Goal: Task Accomplishment & Management: Manage account settings

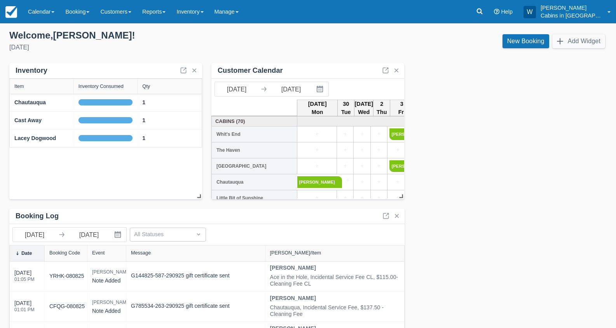
click at [385, 72] on link at bounding box center [385, 70] width 9 height 9
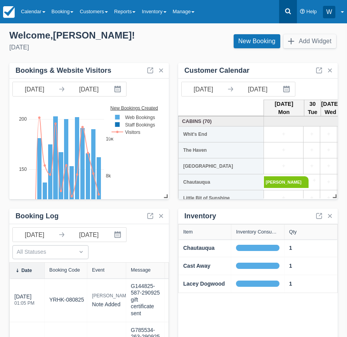
click at [293, 12] on link at bounding box center [288, 11] width 18 height 23
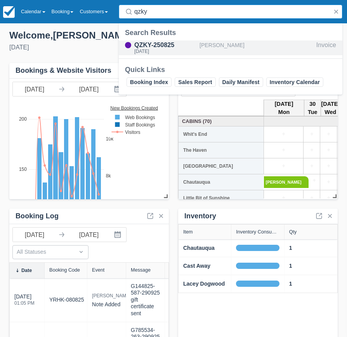
type input "qzky"
click at [169, 48] on div "QZKY-250825" at bounding box center [165, 44] width 62 height 9
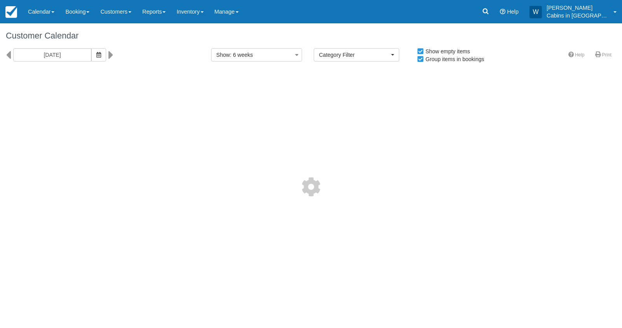
select select
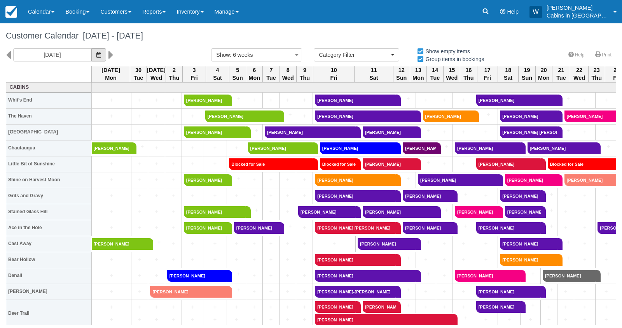
click at [96, 57] on icon "button" at bounding box center [98, 54] width 5 height 5
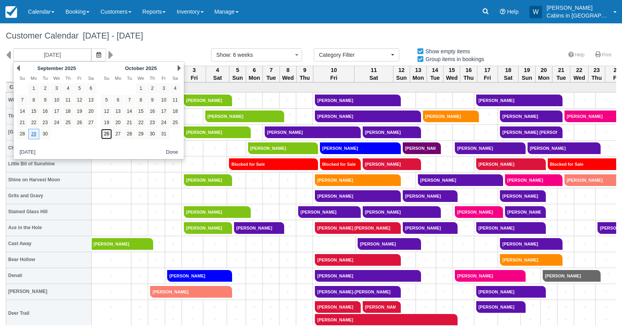
click at [107, 132] on link "26" at bounding box center [106, 134] width 10 height 10
type input "10/26/25"
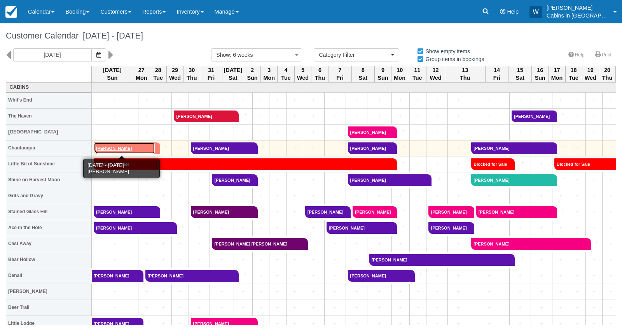
click at [113, 147] on link "Jeff Schmidt" at bounding box center [124, 148] width 61 height 12
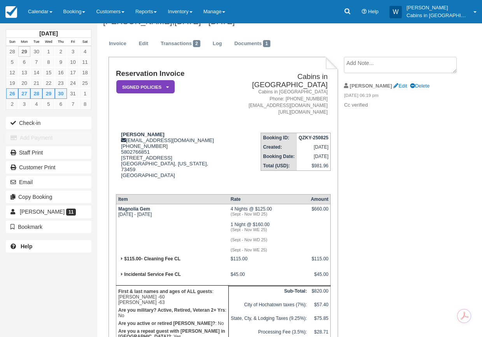
scroll to position [16, 0]
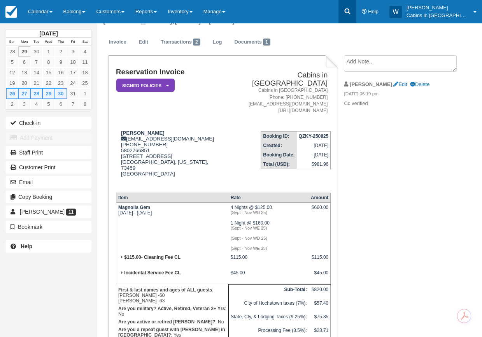
click at [347, 13] on icon at bounding box center [347, 12] width 6 height 6
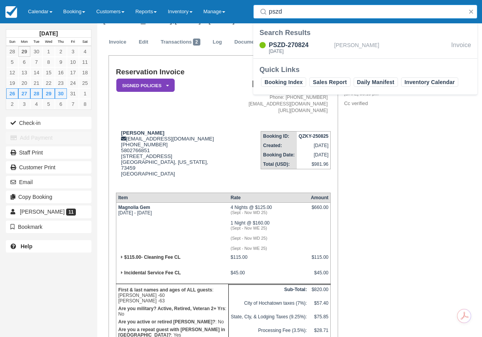
click at [297, 16] on input "pszd" at bounding box center [367, 12] width 196 height 14
type input "p"
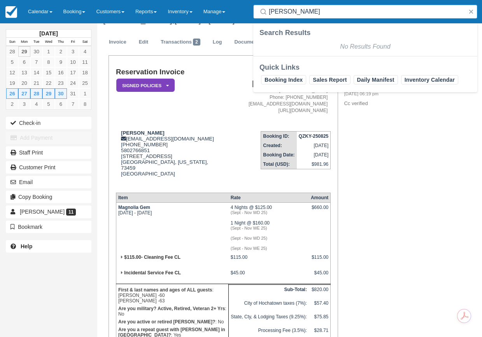
click at [273, 13] on input "o berg" at bounding box center [367, 12] width 196 height 14
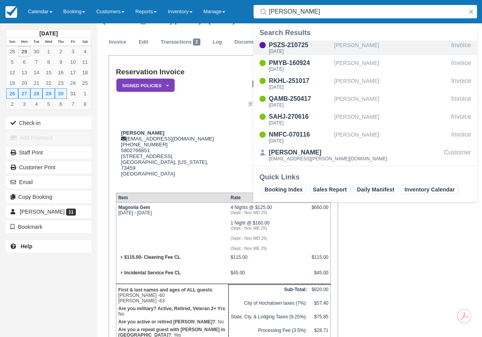
type input "o'berg"
click at [287, 47] on div "PSZS-210725" at bounding box center [300, 44] width 62 height 9
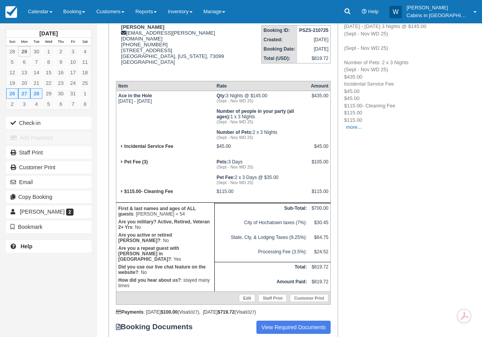
scroll to position [124, 0]
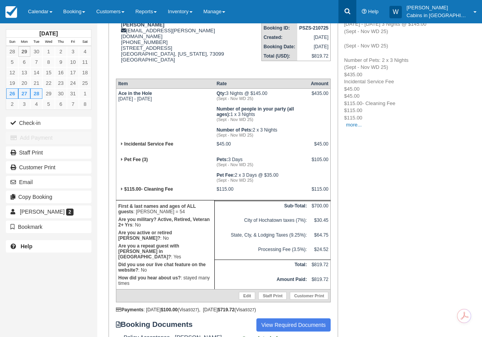
click at [351, 9] on icon at bounding box center [347, 11] width 8 height 8
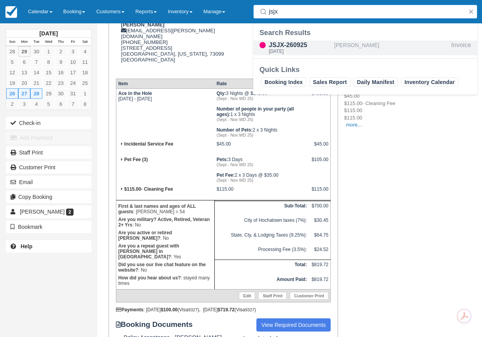
type input "jsjx"
click at [293, 45] on div "JSJX-260925" at bounding box center [300, 44] width 62 height 9
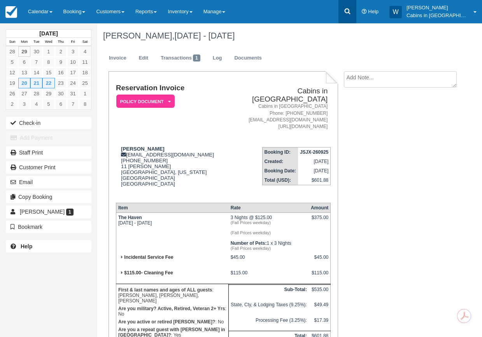
click at [351, 14] on icon at bounding box center [347, 11] width 8 height 8
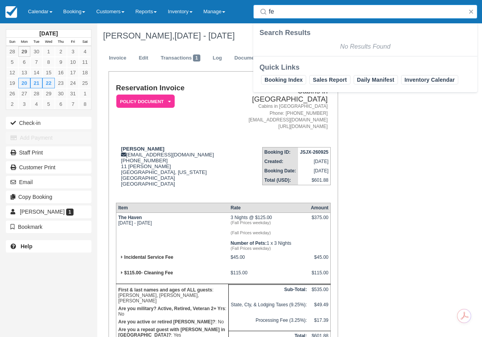
type input "f"
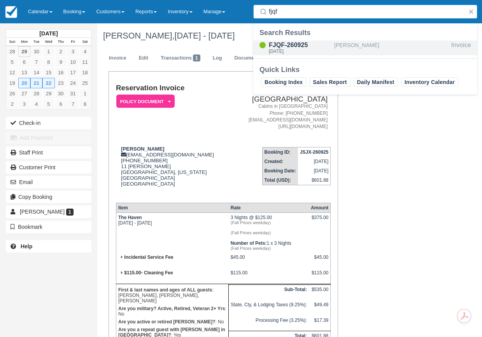
type input "fjqf"
click at [303, 47] on div "FJQF-260925" at bounding box center [300, 44] width 62 height 9
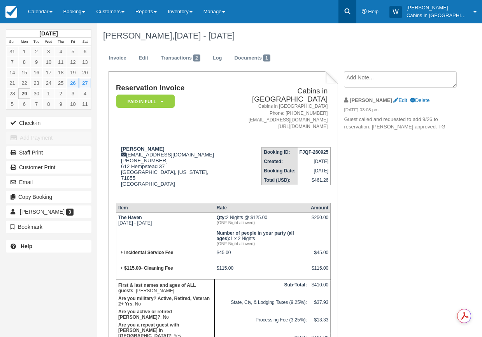
click at [350, 13] on icon at bounding box center [347, 12] width 6 height 6
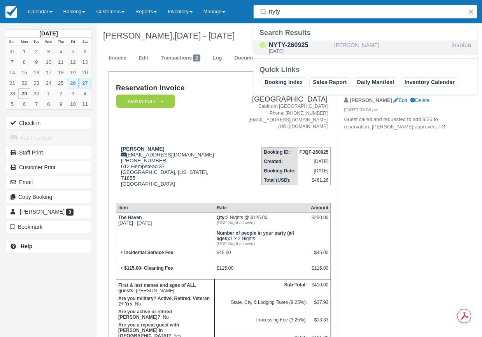
type input "nyty"
click at [270, 51] on div "Fri Oct 24 2025" at bounding box center [300, 51] width 62 height 5
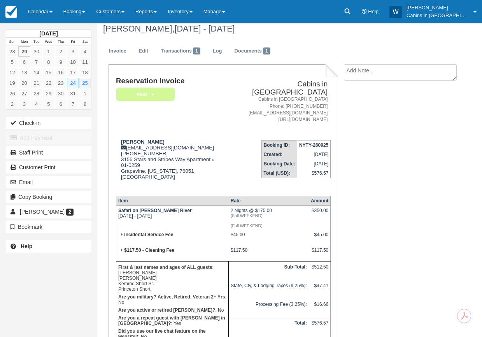
scroll to position [3, 0]
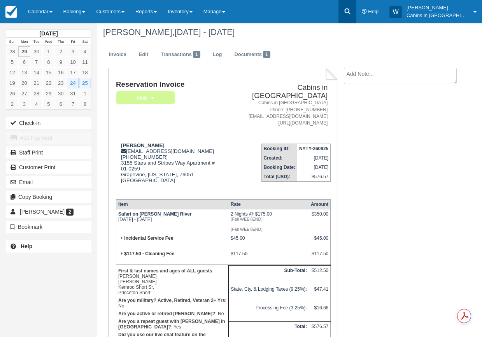
click at [350, 13] on icon at bounding box center [347, 12] width 6 height 6
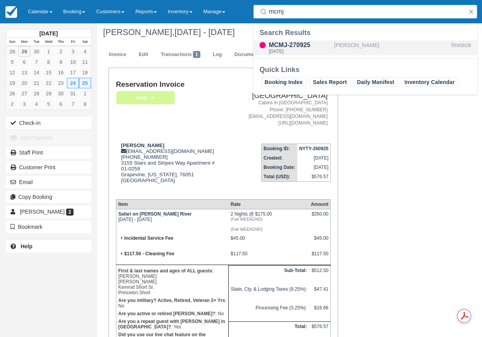
type input "mcmj"
click at [276, 47] on div "MCMJ-270925" at bounding box center [300, 44] width 62 height 9
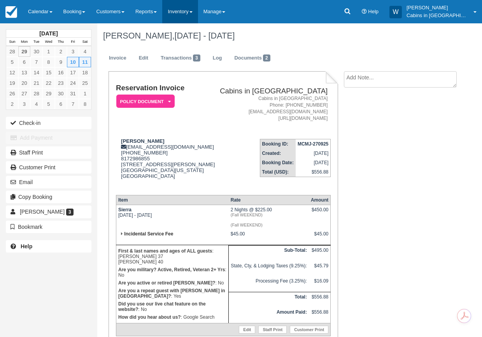
click at [192, 12] on span at bounding box center [190, 12] width 3 height 2
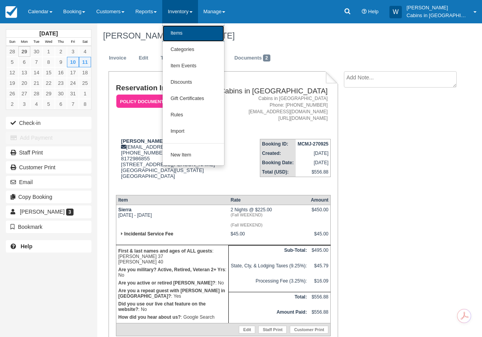
click at [183, 31] on link "Items" at bounding box center [192, 33] width 61 height 16
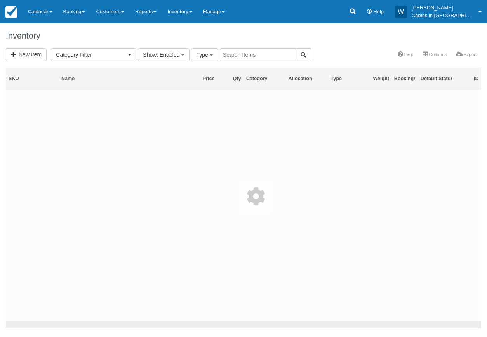
select select
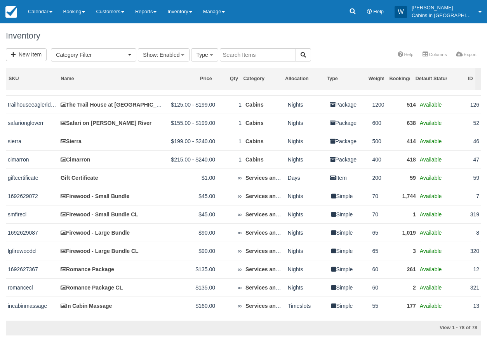
scroll to position [468, 0]
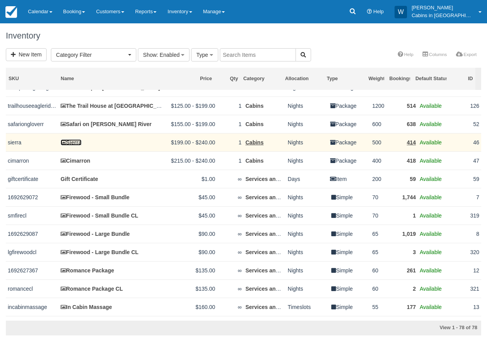
click at [78, 145] on link "Sierra" at bounding box center [71, 142] width 21 height 6
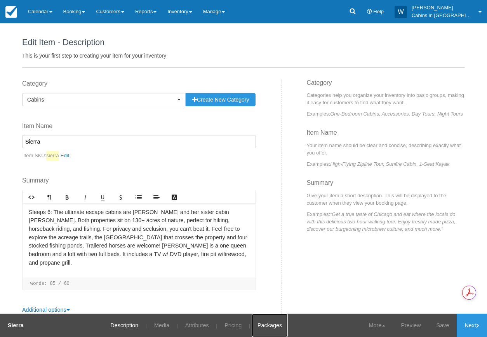
click at [273, 323] on link "Packages" at bounding box center [270, 324] width 36 height 23
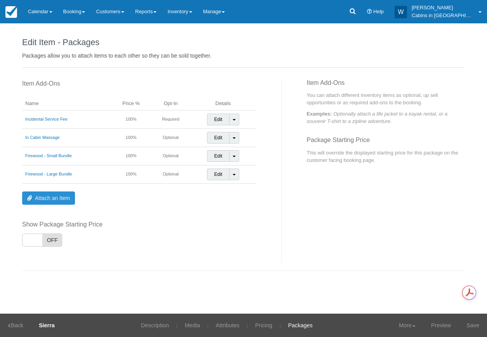
click at [59, 197] on link "Attach an Item" at bounding box center [48, 197] width 53 height 13
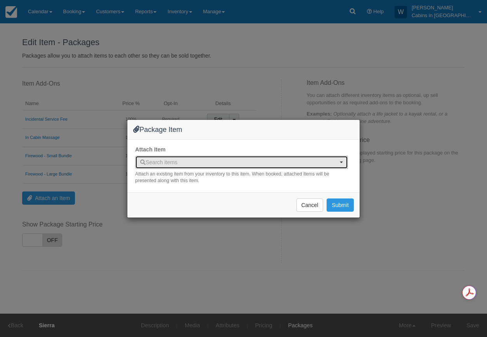
click at [339, 162] on button "Search items" at bounding box center [241, 161] width 213 height 13
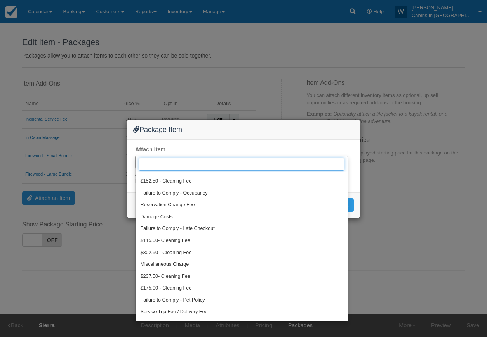
scroll to position [593, 0]
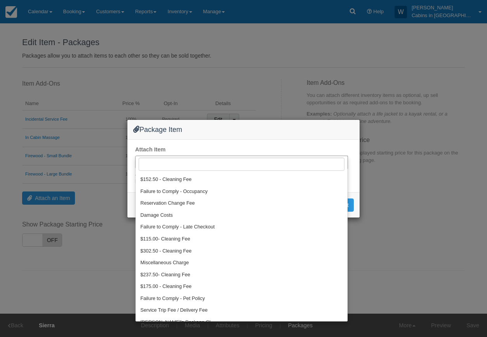
click at [454, 184] on div "Package Item Attach Item Search items Search items Whit's End The Haven Creeksi…" at bounding box center [243, 168] width 487 height 337
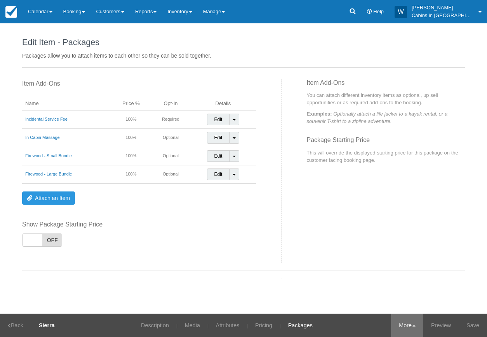
click at [411, 325] on link "More" at bounding box center [407, 324] width 32 height 23
click at [405, 286] on link "Copy" at bounding box center [392, 287] width 61 height 16
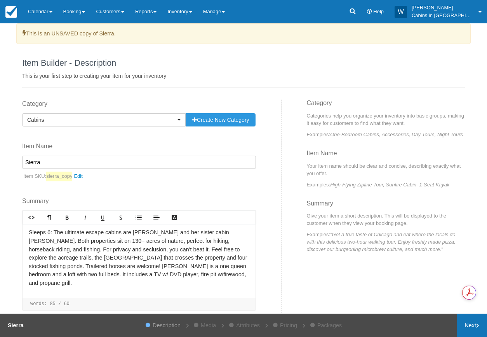
click at [466, 327] on link "Next" at bounding box center [472, 324] width 30 height 23
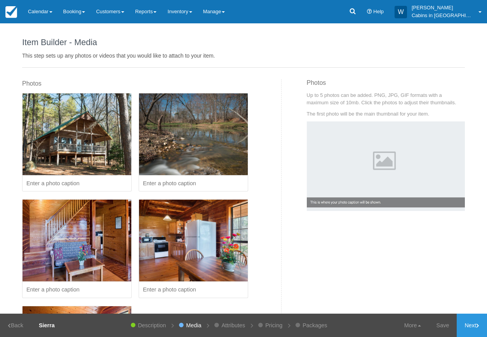
click at [466, 326] on link "Next" at bounding box center [472, 324] width 30 height 23
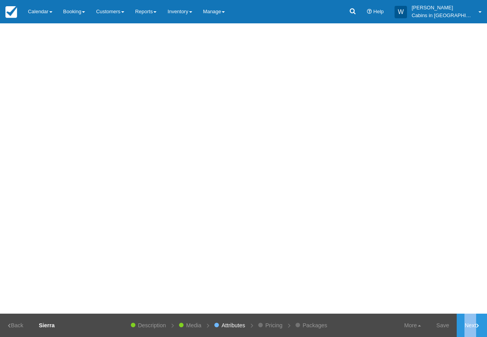
click at [466, 326] on link "Next" at bounding box center [472, 324] width 30 height 23
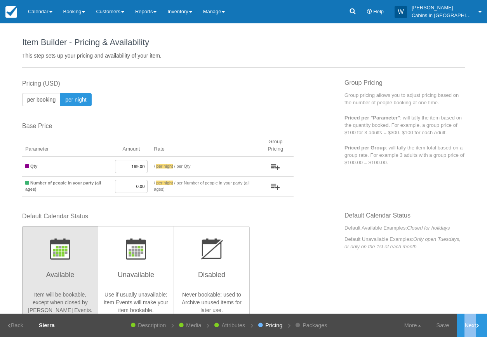
click at [466, 326] on link "Next" at bounding box center [472, 324] width 30 height 23
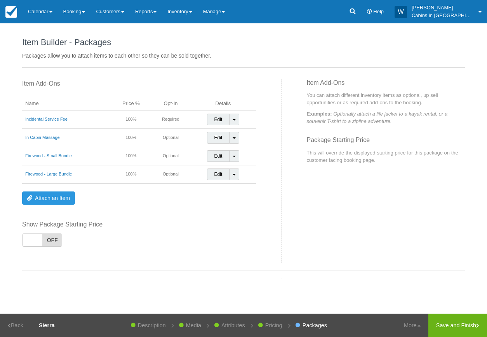
click at [466, 326] on link "Save and Finish" at bounding box center [458, 324] width 59 height 23
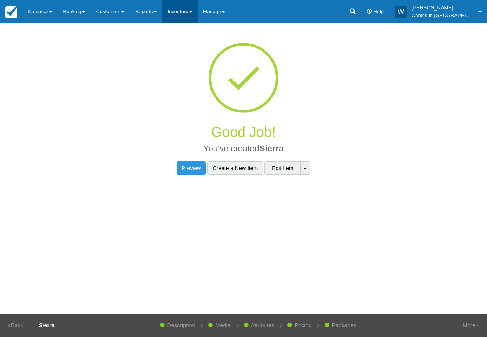
click at [193, 13] on link "Inventory" at bounding box center [179, 11] width 35 height 23
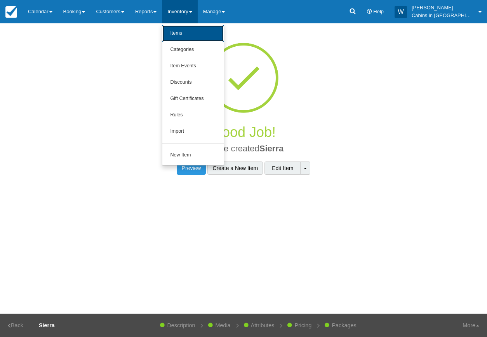
click at [188, 26] on link "Items" at bounding box center [192, 33] width 61 height 16
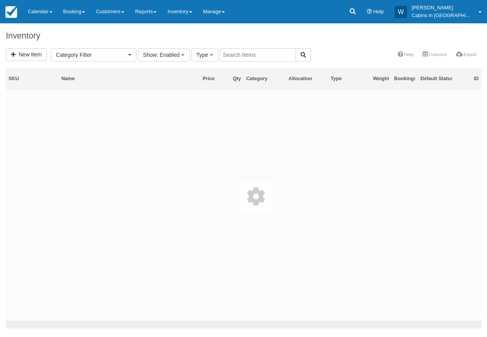
select select
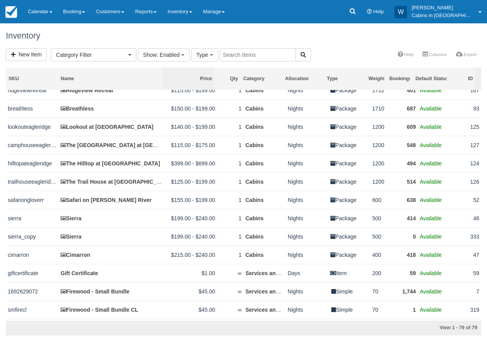
scroll to position [393, 0]
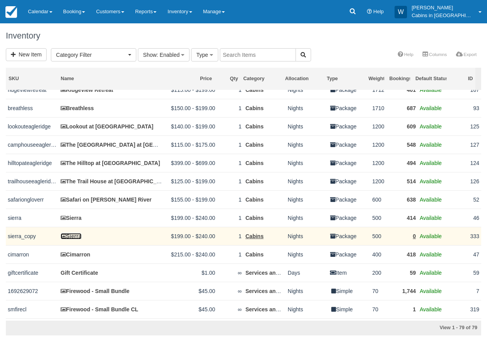
click at [71, 239] on link "Sierra" at bounding box center [71, 236] width 21 height 6
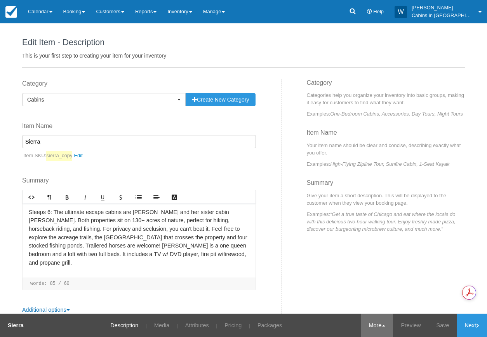
click at [377, 326] on link "More" at bounding box center [377, 324] width 32 height 23
click at [367, 305] on link "Archive" at bounding box center [362, 303] width 61 height 16
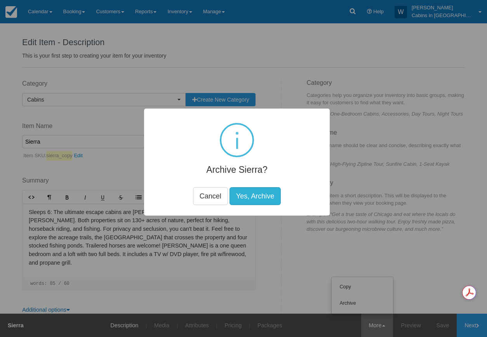
click at [251, 196] on button "Yes, Archive" at bounding box center [255, 196] width 51 height 18
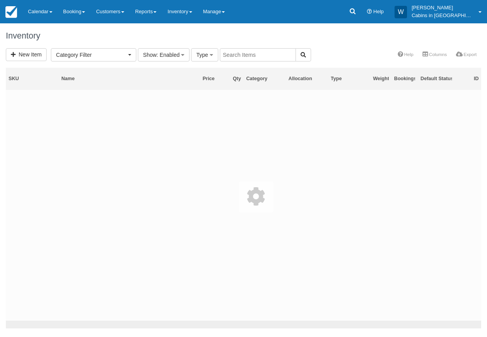
select select
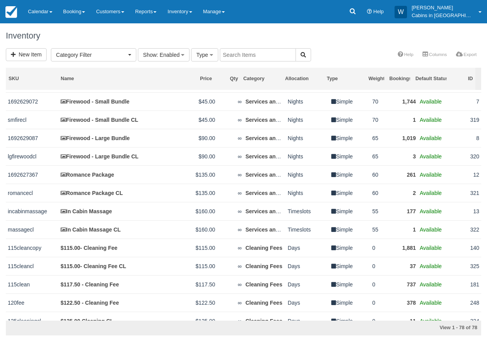
scroll to position [565, 0]
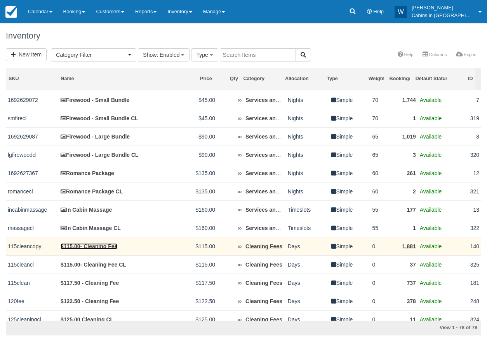
click at [89, 249] on link "$115.00- Cleaning Fee" at bounding box center [89, 246] width 57 height 6
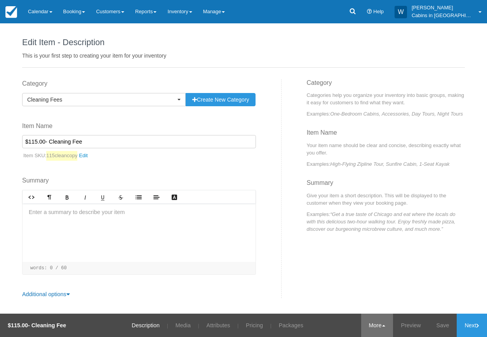
click at [379, 322] on link "More" at bounding box center [377, 324] width 32 height 23
click at [370, 289] on link "Copy" at bounding box center [362, 287] width 61 height 16
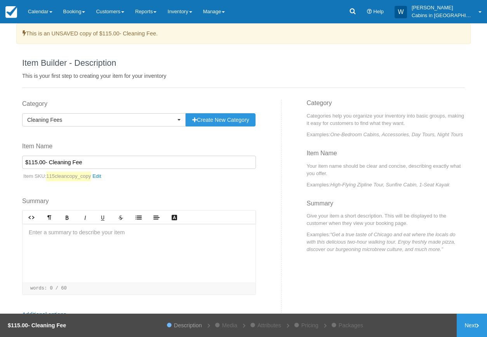
drag, startPoint x: 44, startPoint y: 162, endPoint x: -7, endPoint y: 162, distance: 50.5
click at [0, 162] on html "Menu Calendar Booking Customer Inventory Booking Daily Manifest Daily List Note…" at bounding box center [243, 168] width 487 height 337
type input "75.00- Cleaning Fee"
click at [98, 176] on link "115cleancopy_copy" at bounding box center [75, 176] width 59 height 10
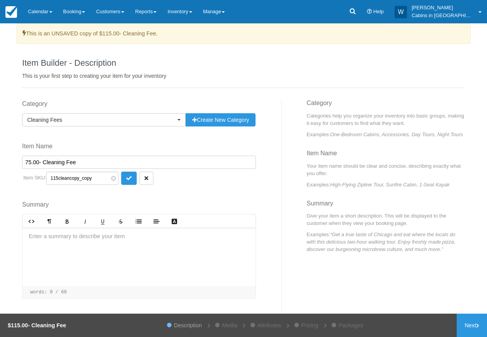
drag, startPoint x: 57, startPoint y: 176, endPoint x: 24, endPoint y: 176, distance: 32.7
click at [24, 176] on p "Item SKU: 115cleancopy_copy 115cleancopy_copy" at bounding box center [139, 177] width 234 height 13
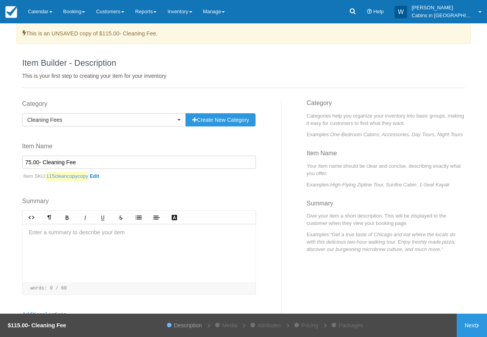
click at [99, 176] on link "115cleancopycopy" at bounding box center [74, 176] width 56 height 10
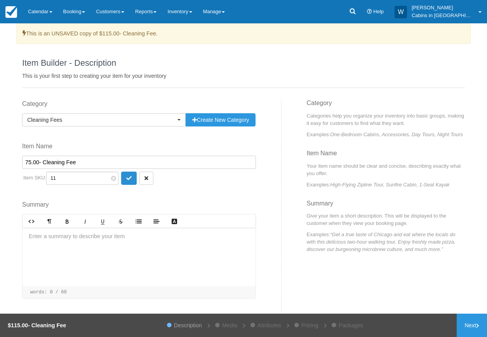
type input "1"
type input "75clean"
click at [474, 325] on link "Next" at bounding box center [472, 324] width 30 height 23
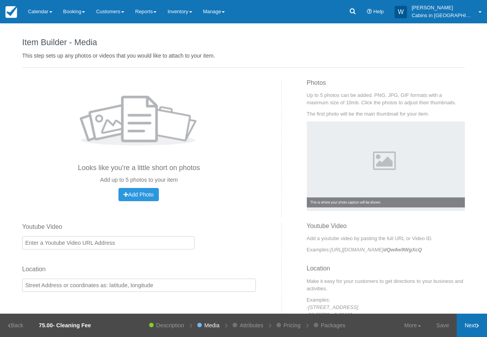
click at [474, 325] on link "Next" at bounding box center [472, 324] width 30 height 23
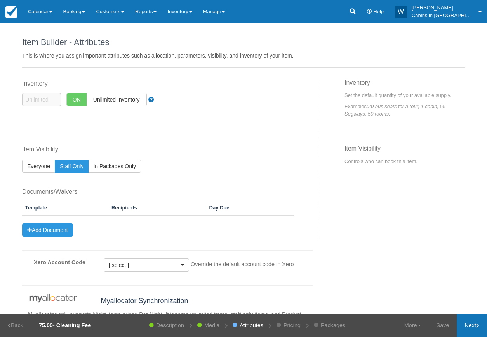
click at [474, 325] on link "Next" at bounding box center [472, 324] width 30 height 23
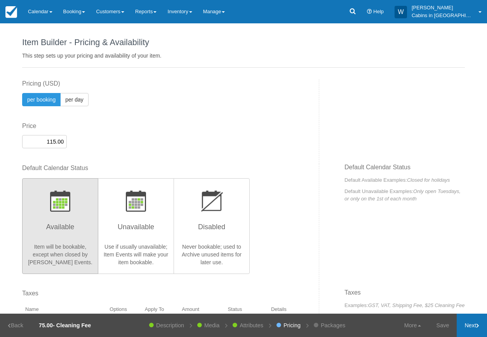
click at [474, 325] on link "Next" at bounding box center [472, 324] width 30 height 23
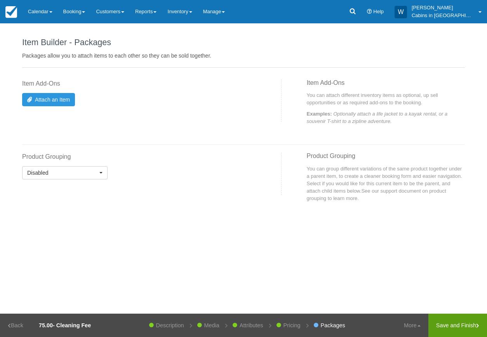
click at [465, 324] on link "Save and Finish" at bounding box center [458, 324] width 59 height 23
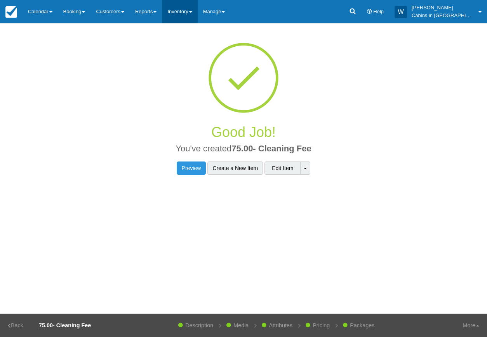
click at [192, 10] on link "Inventory" at bounding box center [179, 11] width 35 height 23
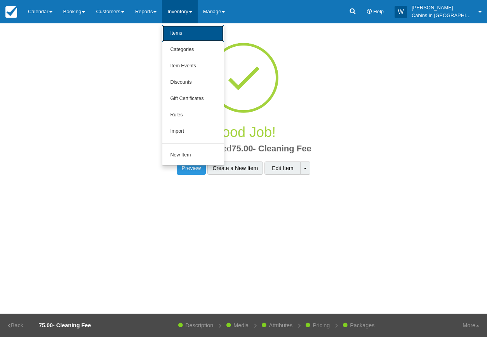
click at [187, 28] on link "Items" at bounding box center [192, 33] width 61 height 16
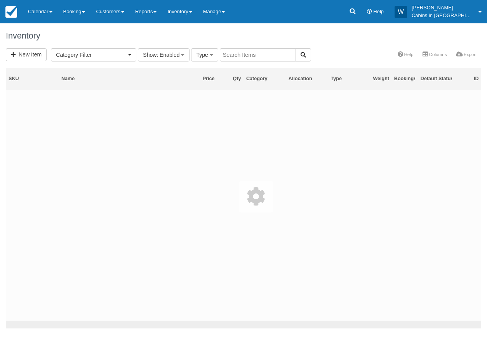
select select
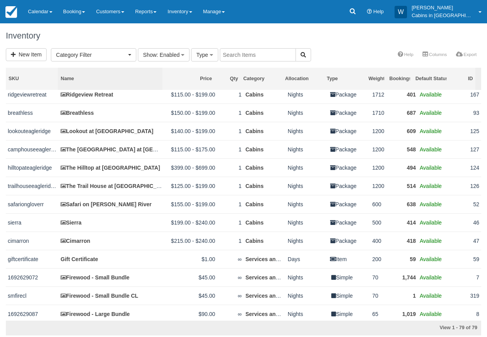
scroll to position [403, 0]
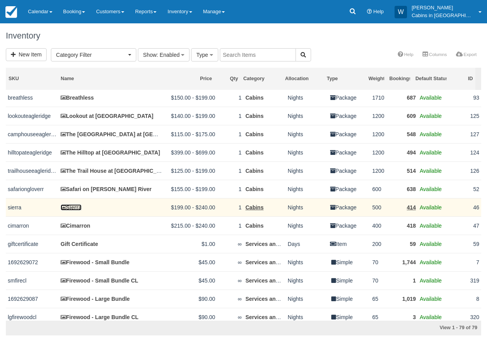
click at [79, 210] on link "Sierra" at bounding box center [71, 207] width 21 height 6
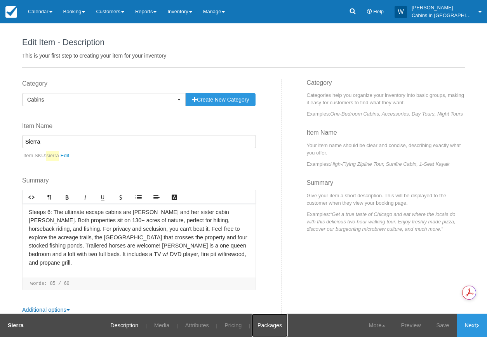
click at [263, 324] on link "Packages" at bounding box center [270, 324] width 36 height 23
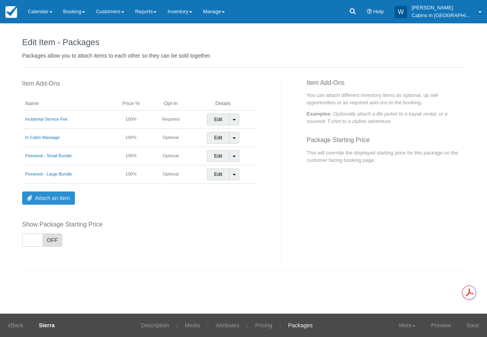
click at [52, 197] on link "Attach an Item" at bounding box center [48, 197] width 53 height 13
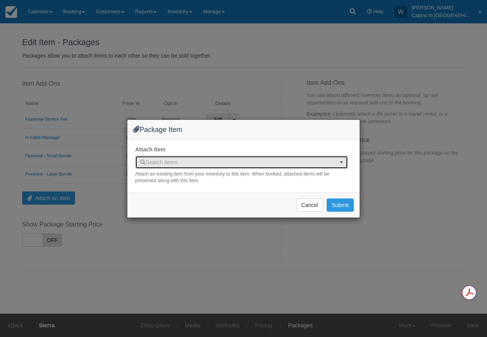
click at [152, 159] on span "Search items" at bounding box center [158, 162] width 37 height 6
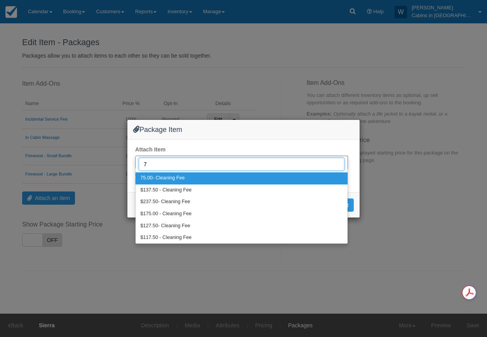
type input "75"
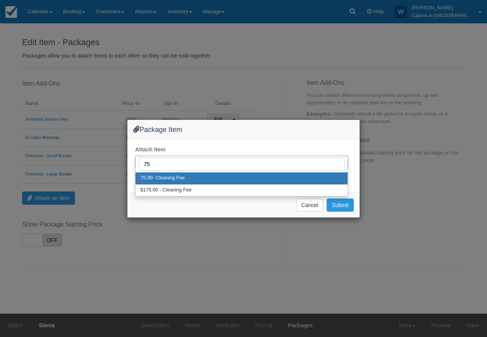
click at [159, 177] on span "75.00- Cleaning Fee" at bounding box center [163, 178] width 44 height 7
select select "334"
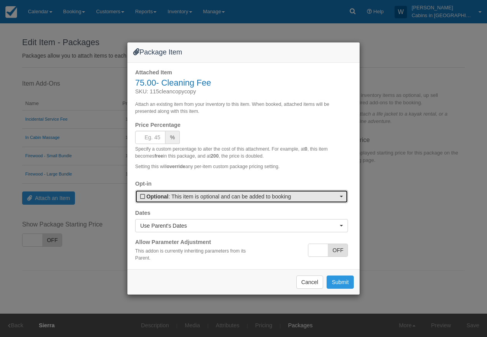
click at [336, 195] on span "Optional : This item is optional and can be added to booking" at bounding box center [239, 196] width 198 height 8
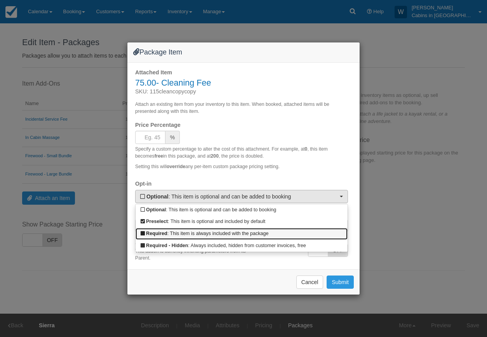
click at [142, 234] on icon at bounding box center [143, 233] width 4 height 5
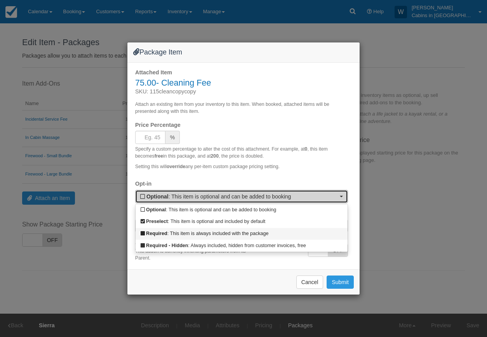
select select "R"
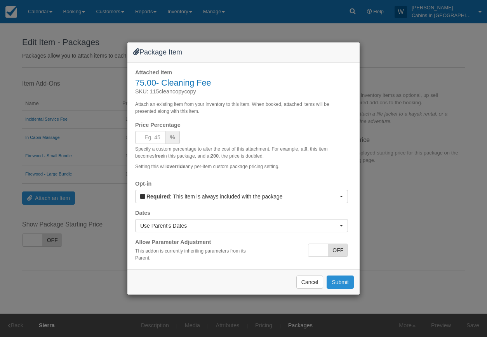
click at [342, 281] on button "Submit" at bounding box center [340, 281] width 27 height 13
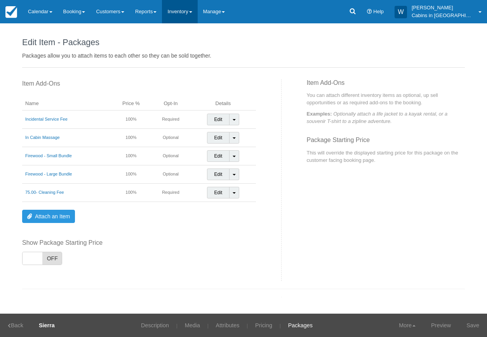
click at [197, 11] on link "Inventory" at bounding box center [179, 11] width 35 height 23
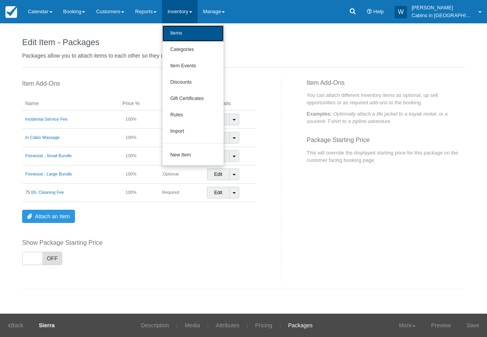
click at [196, 32] on link "Items" at bounding box center [192, 33] width 61 height 16
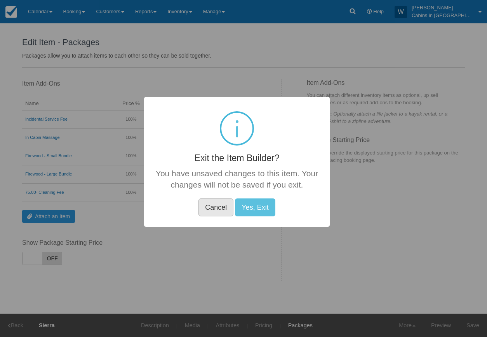
click at [199, 206] on button "Cancel" at bounding box center [216, 207] width 35 height 18
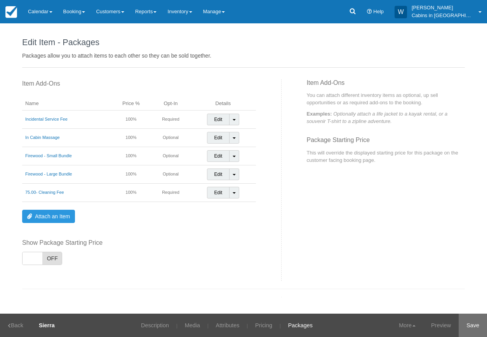
click at [468, 328] on link "Save" at bounding box center [473, 324] width 28 height 23
click at [197, 14] on link "Inventory" at bounding box center [179, 11] width 35 height 23
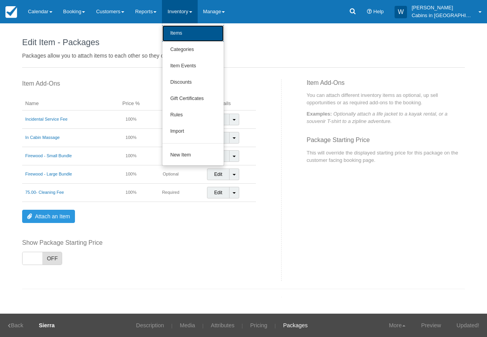
click at [190, 29] on link "Items" at bounding box center [192, 33] width 61 height 16
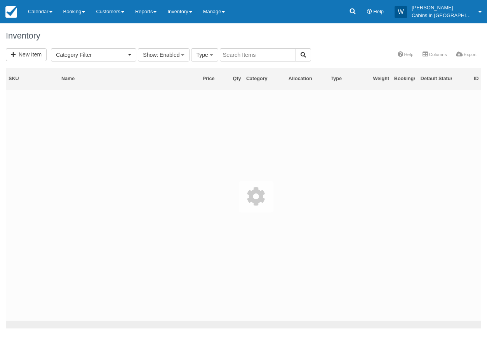
select select
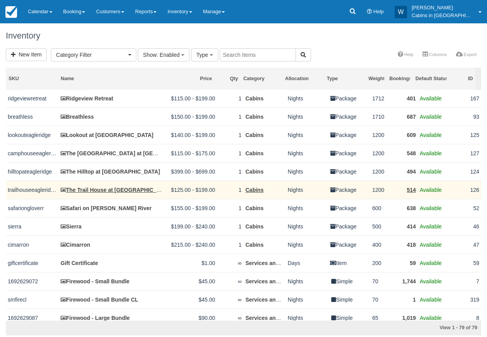
scroll to position [385, 0]
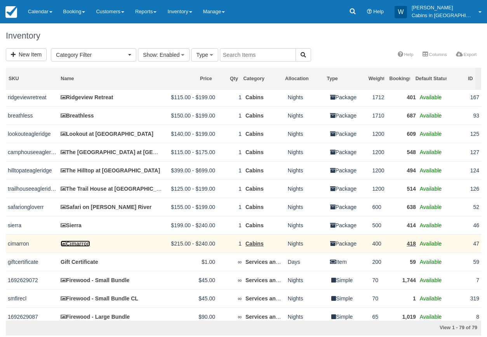
click at [76, 246] on link "Cimarron" at bounding box center [76, 243] width 30 height 6
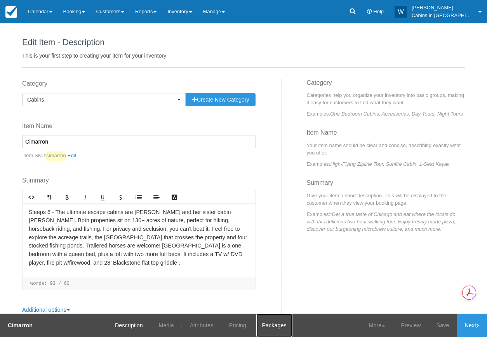
click at [279, 326] on link "Packages" at bounding box center [275, 324] width 36 height 23
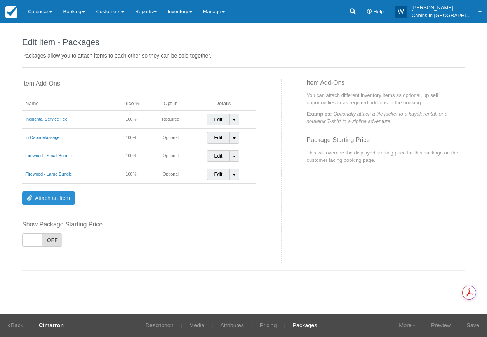
click at [50, 193] on link "Attach an Item" at bounding box center [48, 197] width 53 height 13
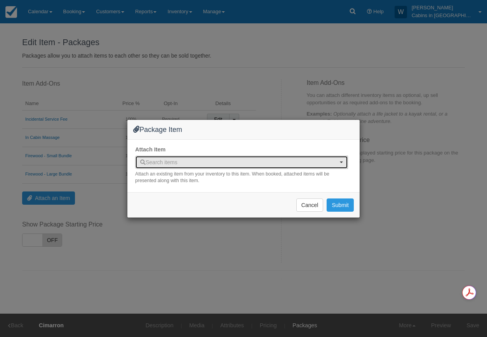
click at [309, 161] on span "Search items" at bounding box center [239, 162] width 198 height 8
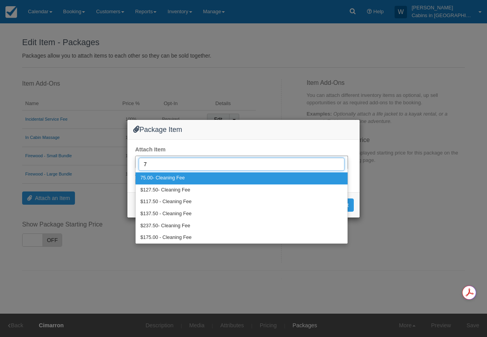
type input "75"
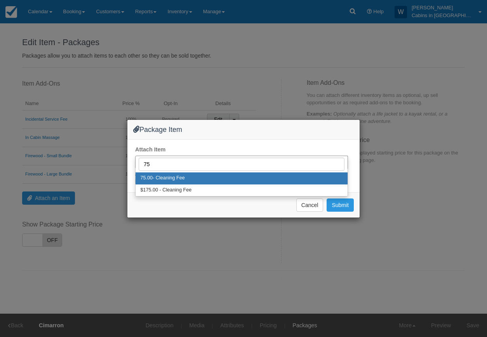
click at [269, 180] on link "75.00- Cleaning Fee" at bounding box center [242, 178] width 212 height 12
select select "334"
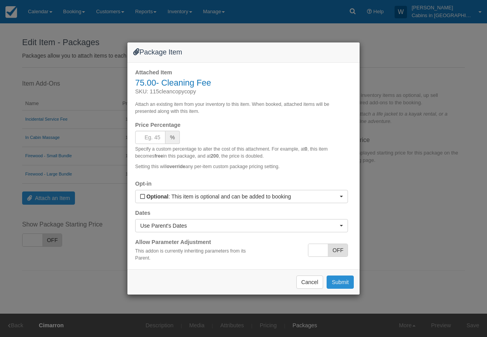
click at [346, 282] on button "Submit" at bounding box center [340, 281] width 27 height 13
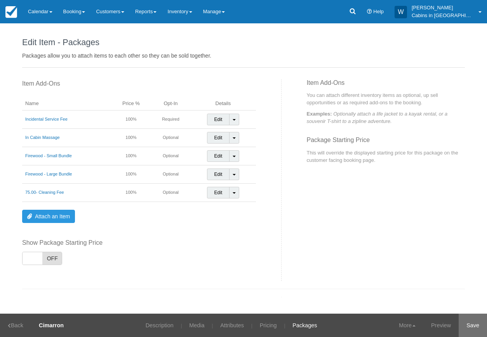
click at [475, 324] on link "Save" at bounding box center [473, 324] width 28 height 23
click at [357, 12] on icon at bounding box center [353, 11] width 8 height 8
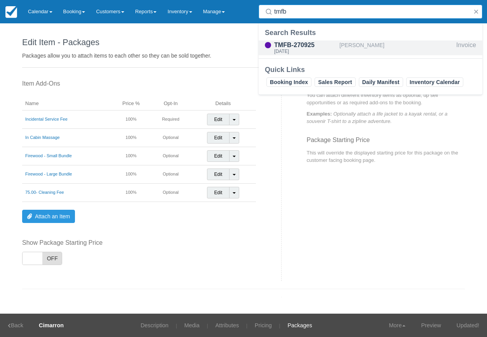
type input "tmfb"
click at [294, 47] on div "TMFB-270925" at bounding box center [305, 44] width 62 height 9
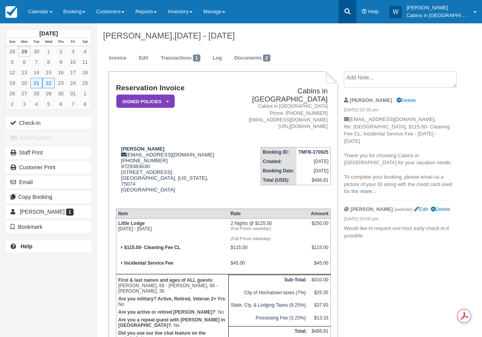
click at [351, 15] on icon at bounding box center [347, 11] width 8 height 8
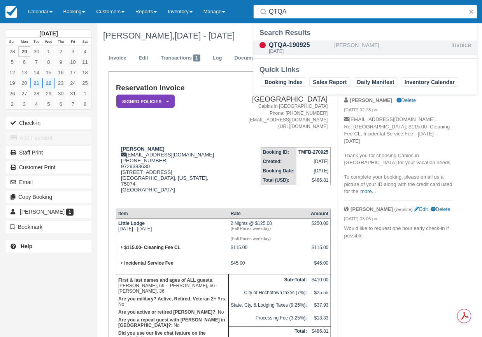
type input "QTQA"
click at [288, 49] on div "Sun Nov 9 2025" at bounding box center [300, 51] width 62 height 5
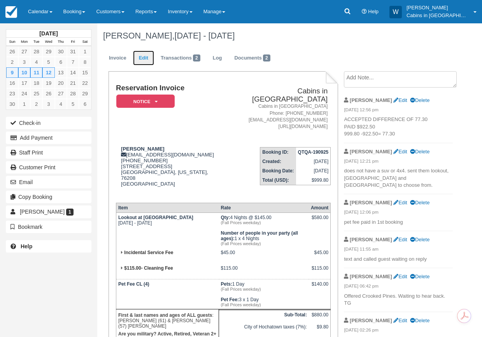
click at [144, 59] on link "Edit" at bounding box center [143, 58] width 21 height 15
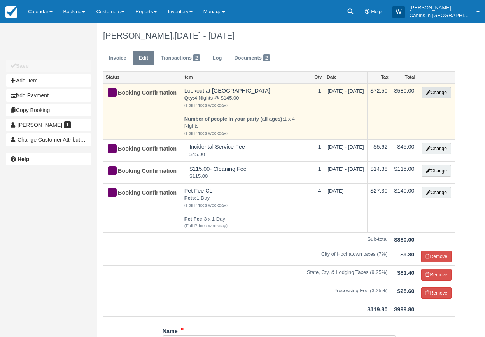
click at [434, 95] on button "Change" at bounding box center [436, 93] width 30 height 12
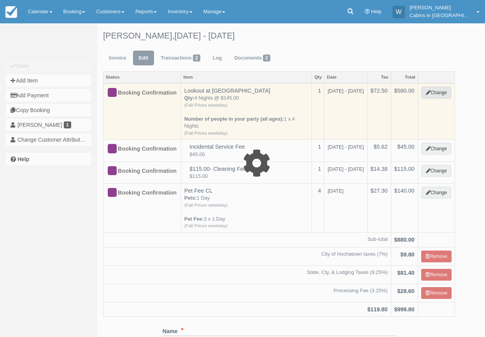
select select "1"
type input "580.00"
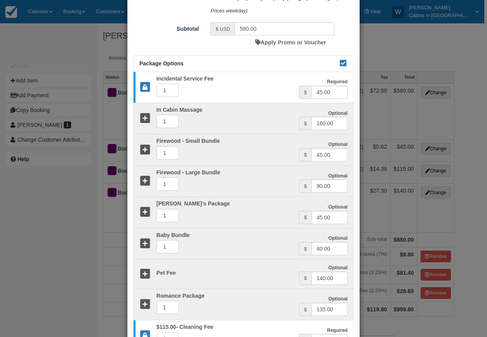
scroll to position [316, 0]
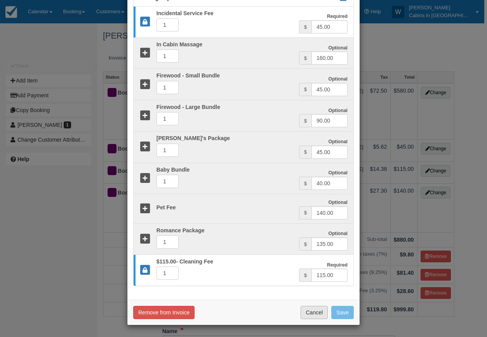
click at [314, 310] on button "Cancel" at bounding box center [314, 312] width 27 height 13
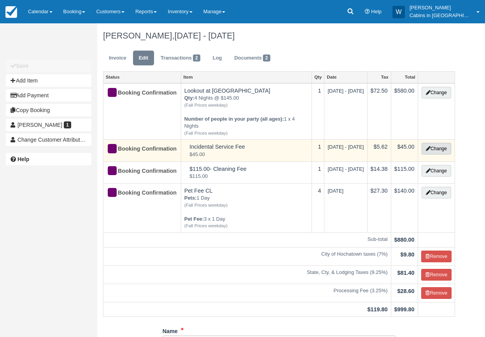
click at [444, 149] on button "Change" at bounding box center [436, 149] width 30 height 12
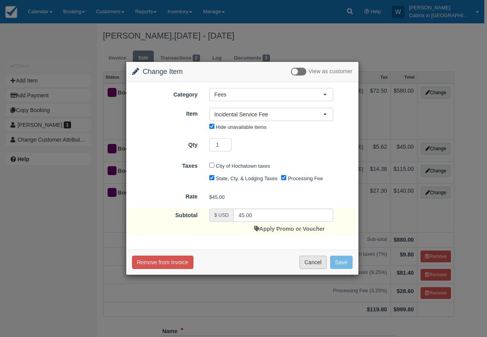
click at [316, 263] on button "Cancel" at bounding box center [313, 261] width 27 height 13
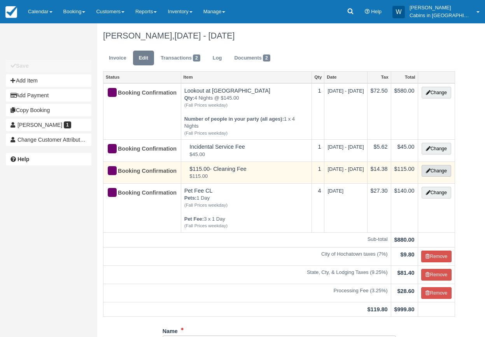
click at [430, 173] on button "Change" at bounding box center [436, 171] width 30 height 12
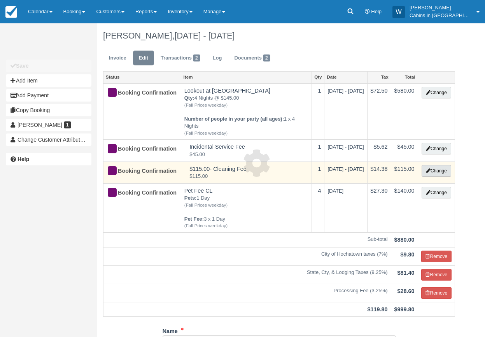
select select "6"
type input "115.00"
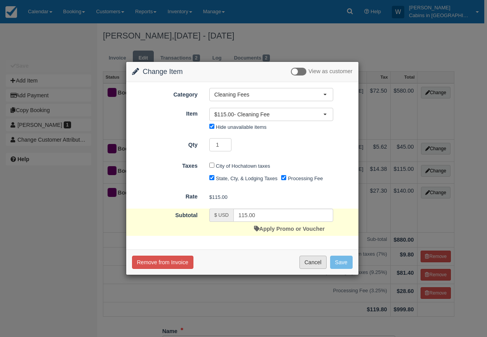
click at [300, 262] on button "Cancel" at bounding box center [313, 261] width 27 height 13
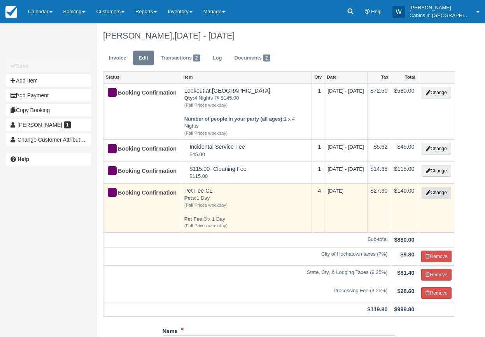
click at [438, 194] on button "Change" at bounding box center [436, 193] width 30 height 12
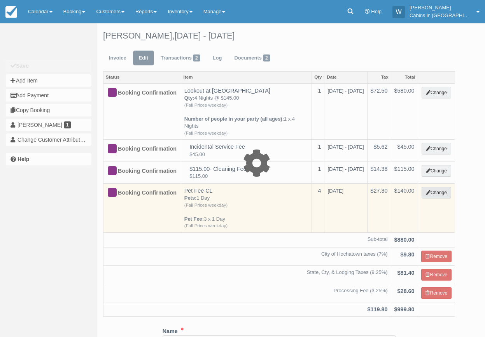
select select "2"
type input "140.00"
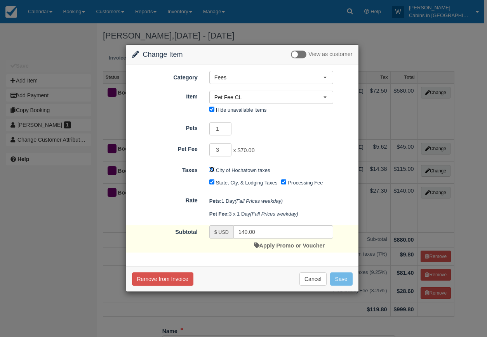
click at [212, 171] on input "City of Hochatown taxes" at bounding box center [212, 169] width 5 height 5
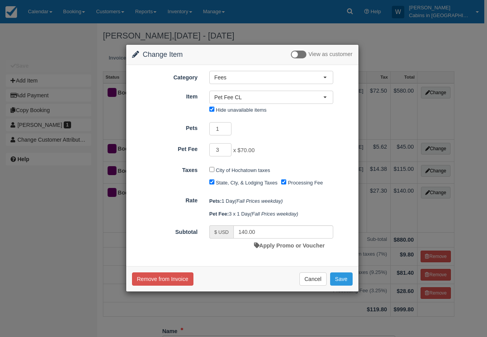
click at [342, 286] on div "Remove from Invoice Cancel Save" at bounding box center [242, 278] width 232 height 25
click at [341, 280] on button "Save" at bounding box center [341, 278] width 23 height 13
checkbox input "false"
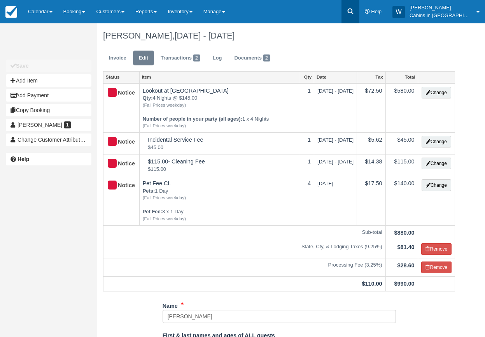
click at [354, 14] on icon at bounding box center [350, 11] width 8 height 8
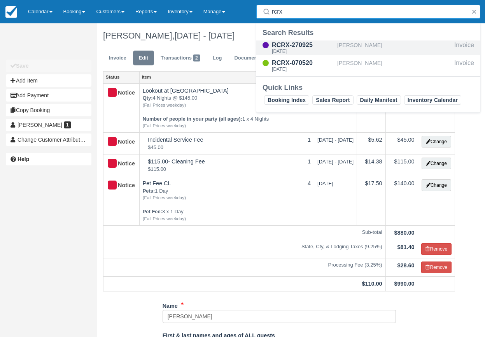
type input "rcrx"
click at [299, 47] on div "RCRX-270925" at bounding box center [303, 44] width 62 height 9
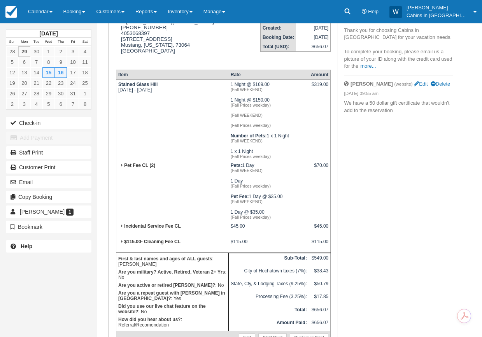
scroll to position [126, 0]
